Goal: Find specific fact: Find specific fact

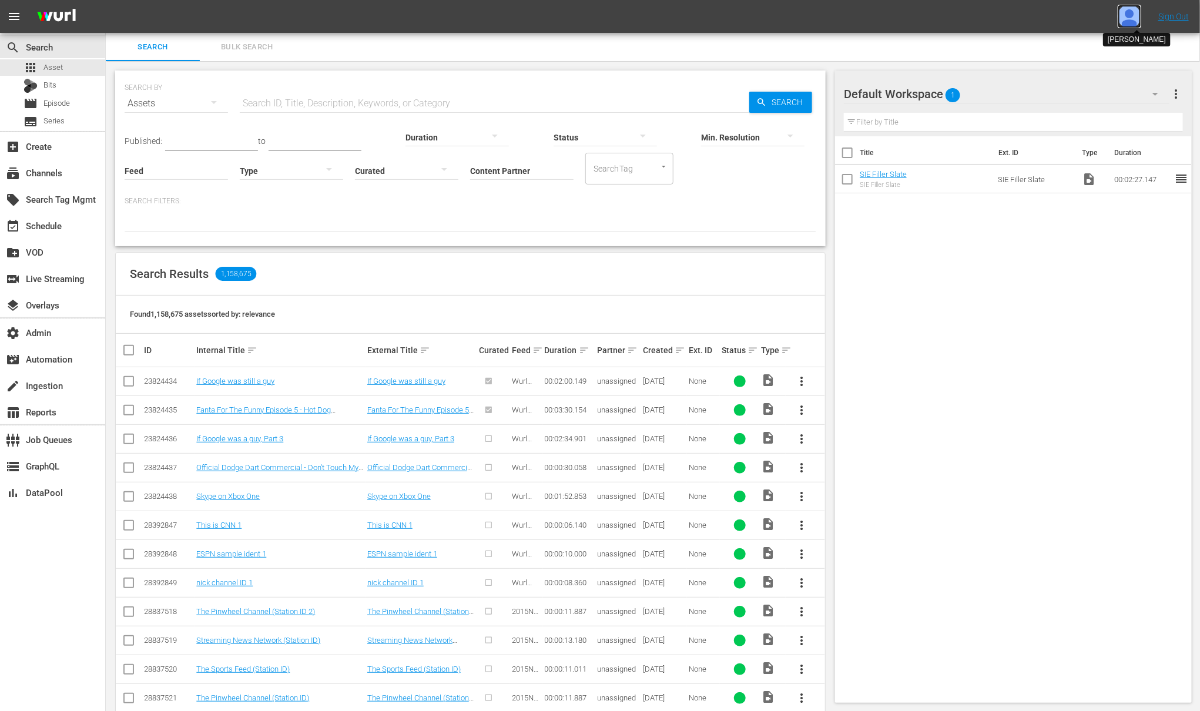
click at [1139, 15] on img at bounding box center [1130, 17] width 24 height 24
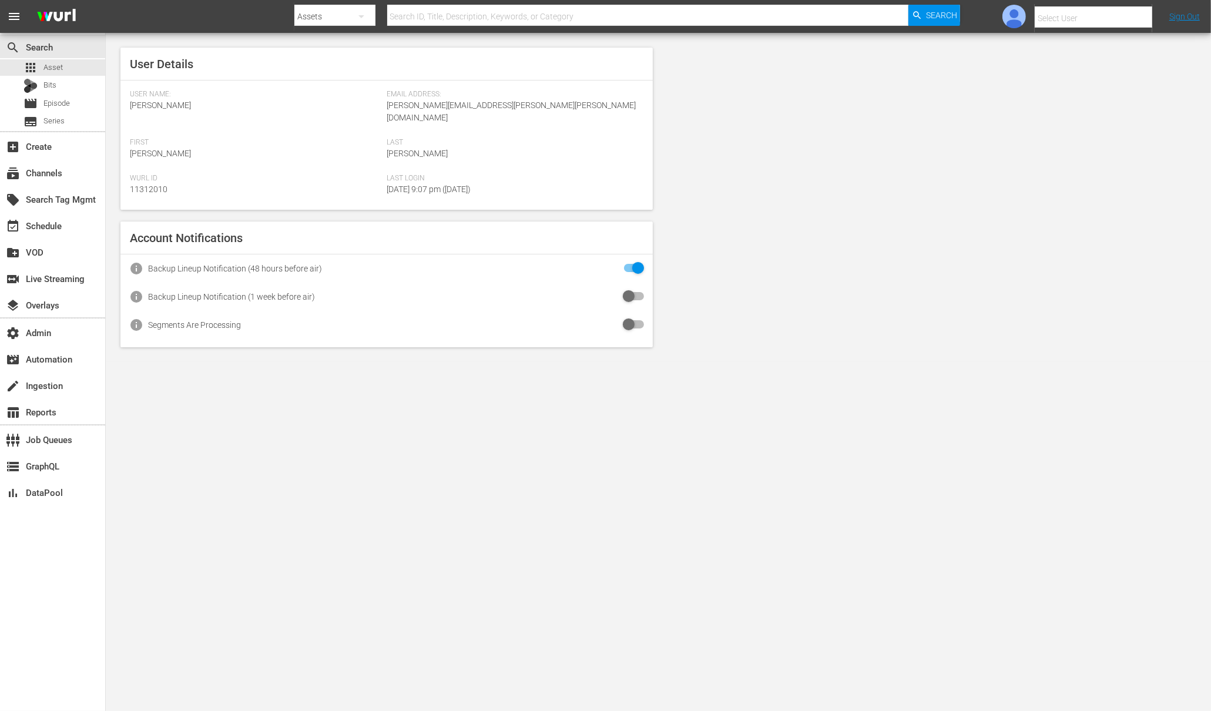
click at [1061, 19] on input "text" at bounding box center [1110, 18] width 150 height 28
click at [1005, 79] on div "Amalia1 Garcia1 <[PERSON_NAME][EMAIL_ADDRESS][PERSON_NAME][PERSON_NAME][DOMAIN_…" at bounding box center [1072, 79] width 183 height 28
type input "Amalia1 Garcia1 (11312213)"
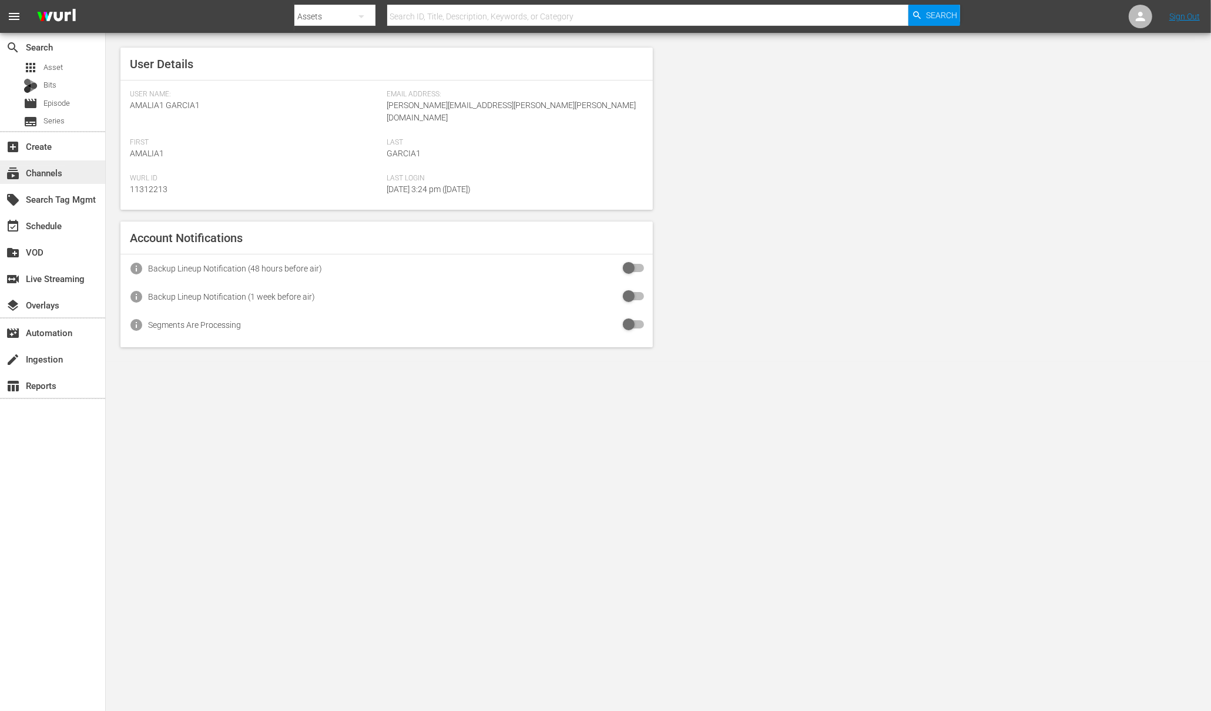
click at [51, 172] on div "subscriptions Channels" at bounding box center [33, 171] width 66 height 11
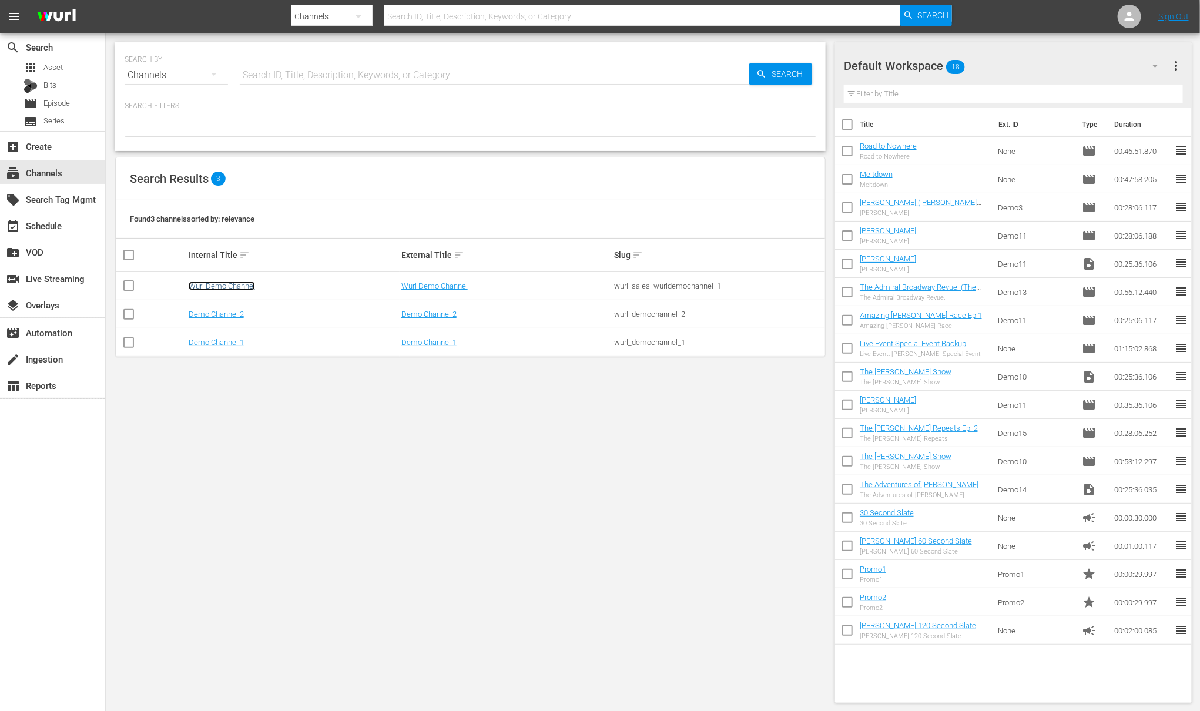
click at [242, 287] on link "Wurl Demo Channel" at bounding box center [222, 285] width 66 height 9
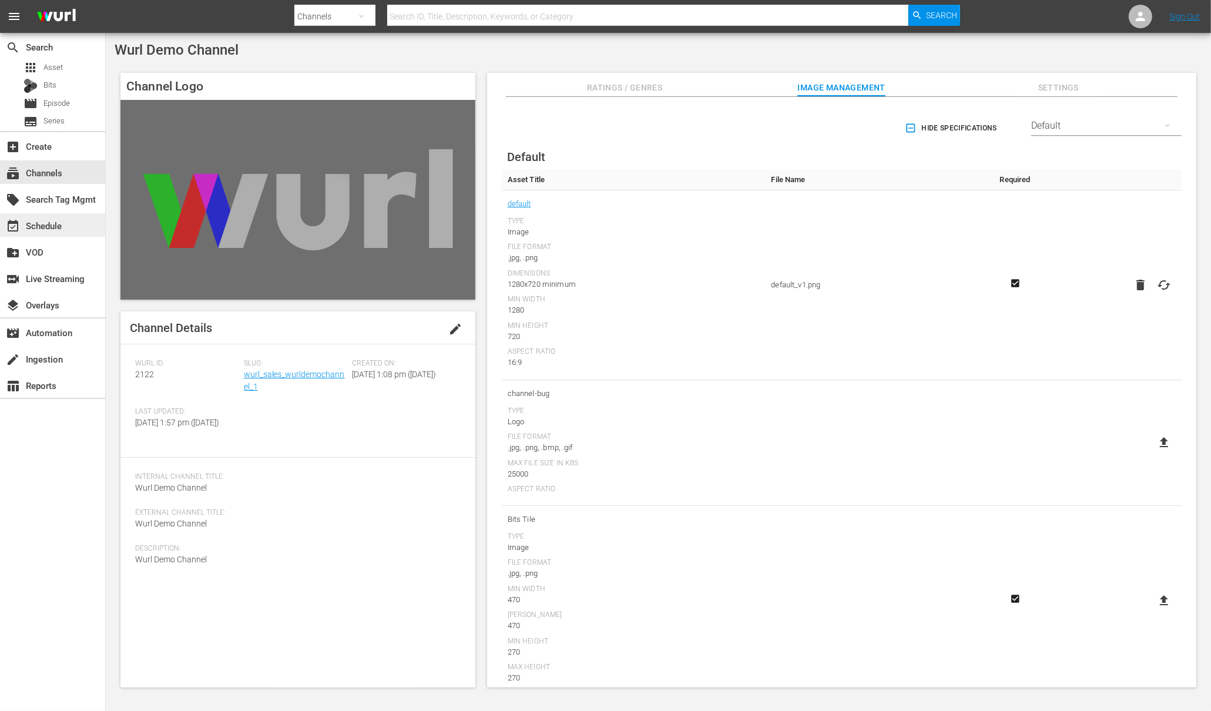
click at [36, 222] on div "event_available Schedule" at bounding box center [33, 224] width 66 height 11
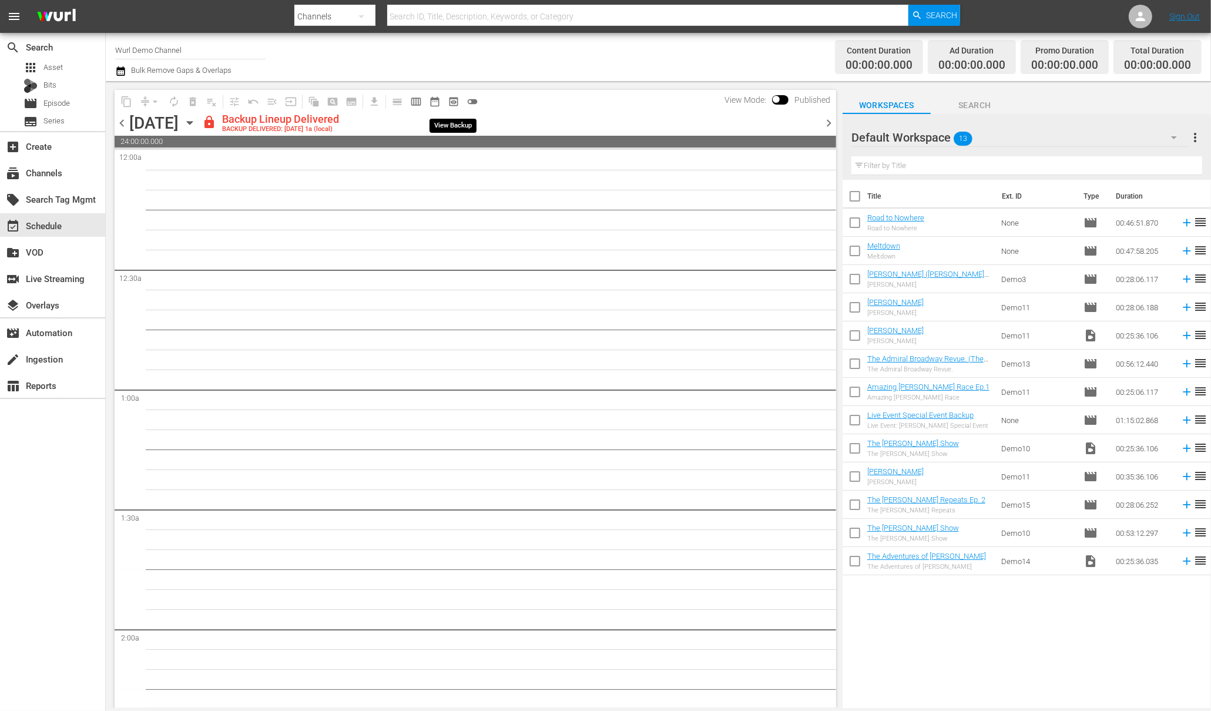
click at [457, 102] on span "preview_outlined" at bounding box center [454, 102] width 12 height 12
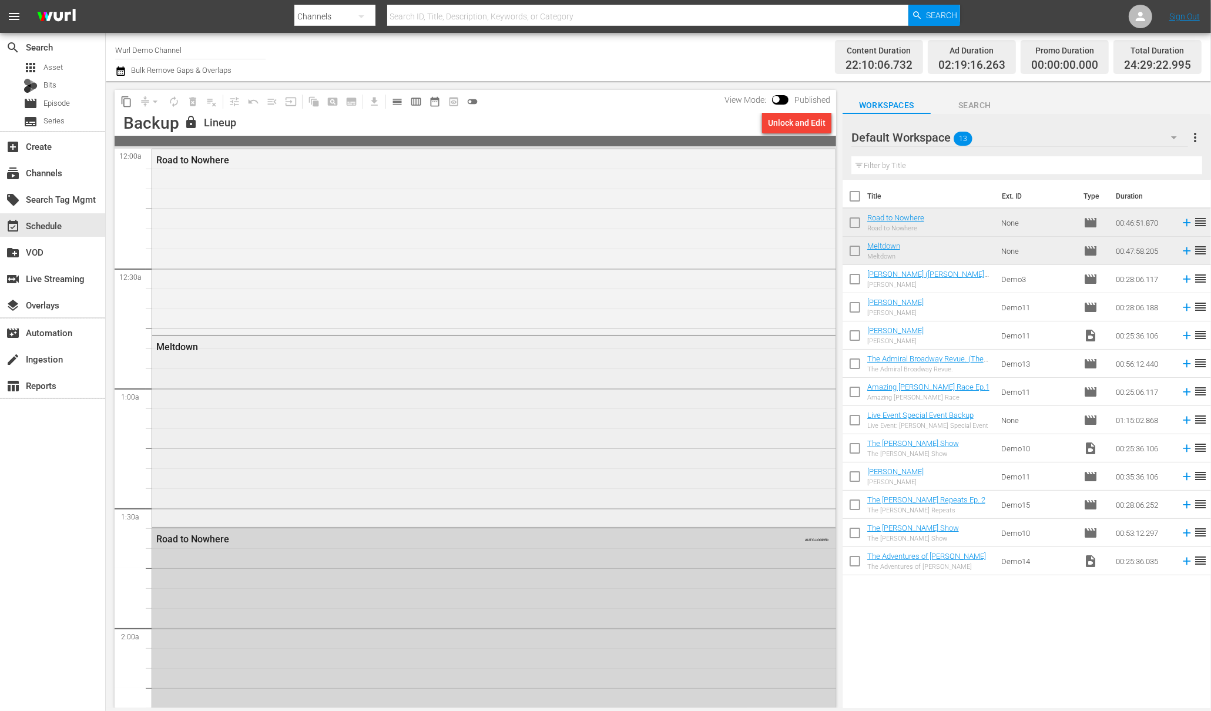
click at [202, 362] on div "Meltdown" at bounding box center [493, 430] width 683 height 188
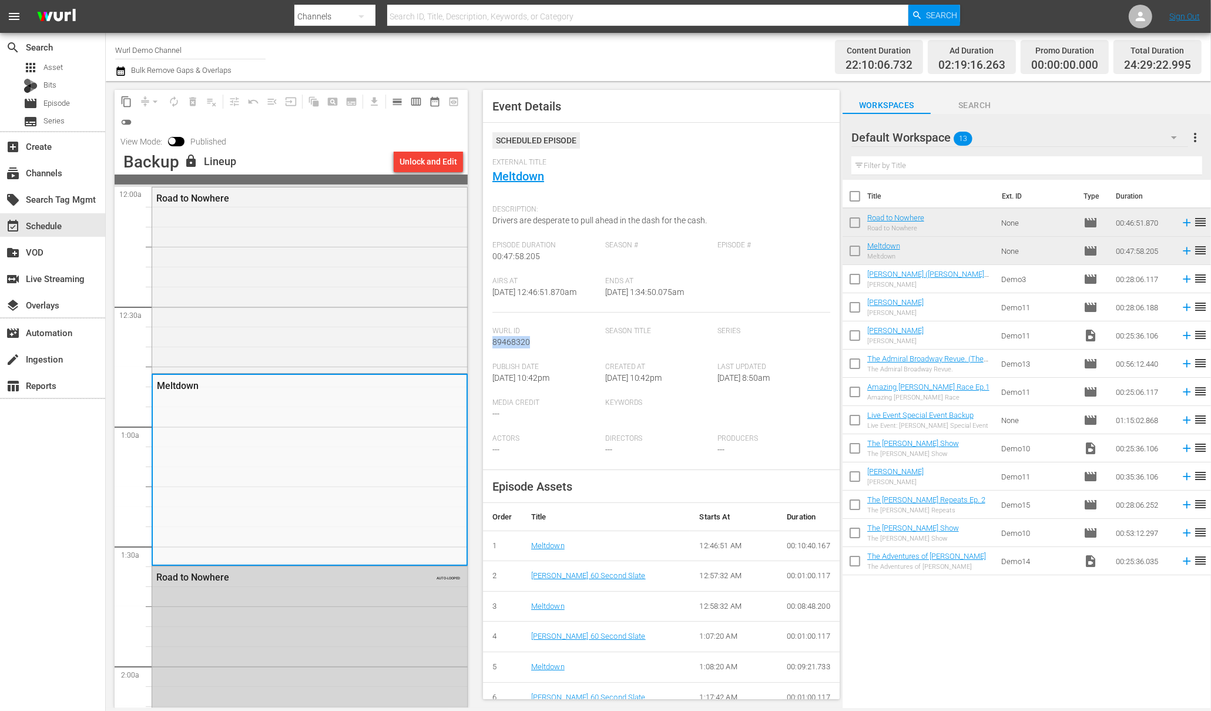
drag, startPoint x: 534, startPoint y: 339, endPoint x: 491, endPoint y: 340, distance: 42.3
click at [492, 340] on div "Wurl Id 89468320" at bounding box center [548, 345] width 113 height 36
copy span "89468320"
click at [554, 548] on link "Meltdown" at bounding box center [547, 545] width 33 height 9
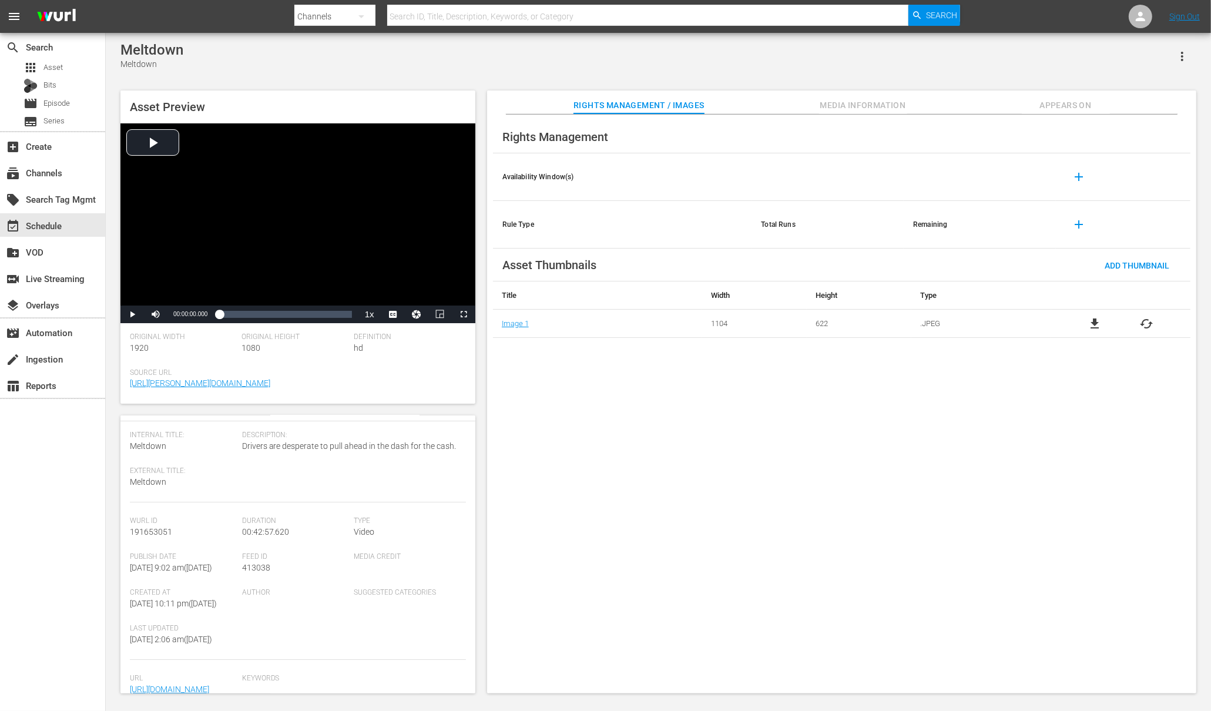
scroll to position [105, 0]
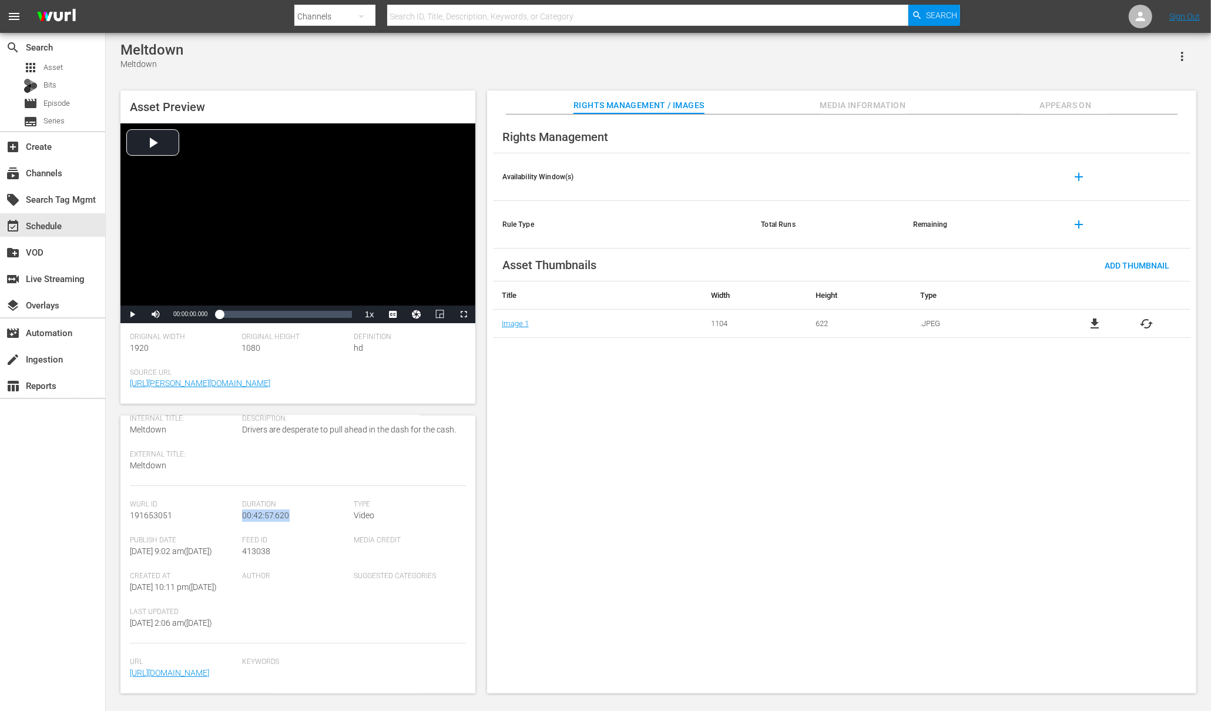
drag, startPoint x: 293, startPoint y: 453, endPoint x: 242, endPoint y: 455, distance: 51.8
click at [242, 500] on div "Duration 00:42:57.620" at bounding box center [298, 518] width 112 height 36
copy span "00:42:57.620"
click at [699, 488] on div "Rights Management Availability Window(s) add Rule Type Total Runs Remaining add…" at bounding box center [841, 404] width 709 height 579
